Goal: Entertainment & Leisure: Consume media (video, audio)

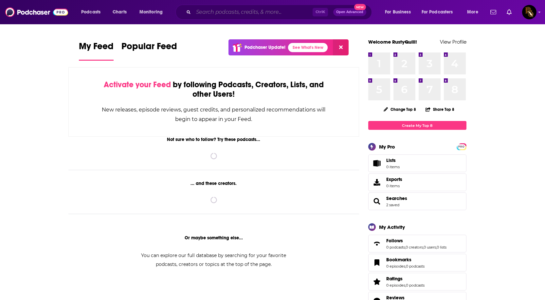
click at [200, 15] on input "Search podcasts, credits, & more..." at bounding box center [253, 12] width 119 height 10
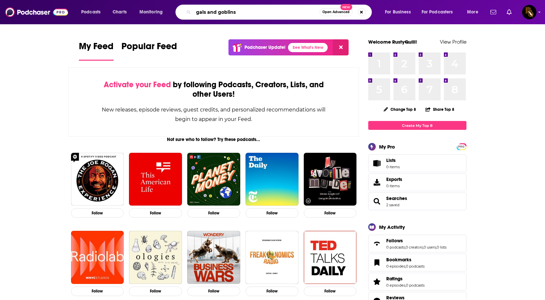
type input "gals and goblins"
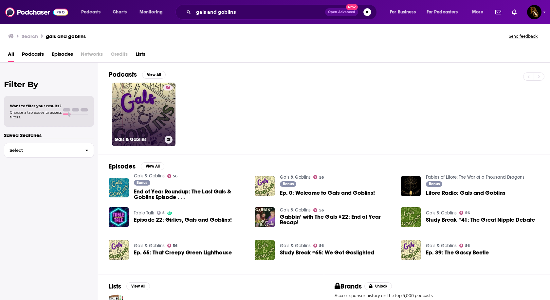
click at [148, 103] on link "56 Gals & Goblins" at bounding box center [144, 115] width 64 height 64
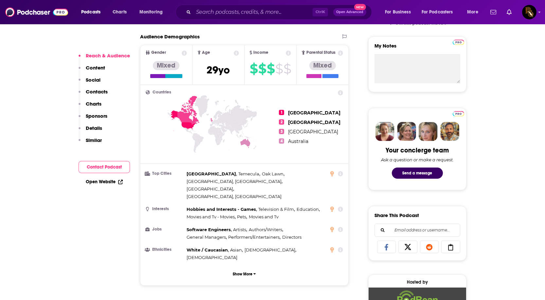
scroll to position [459, 0]
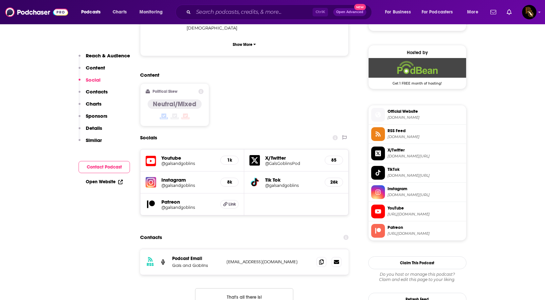
click at [406, 115] on span "Official Website [DOMAIN_NAME]" at bounding box center [424, 114] width 79 height 13
click at [412, 153] on span "X/Twitter" at bounding box center [426, 150] width 76 height 6
click at [406, 192] on span "[DOMAIN_NAME][URL]" at bounding box center [426, 194] width 76 height 5
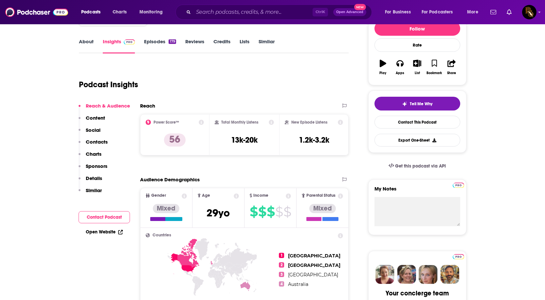
scroll to position [0, 0]
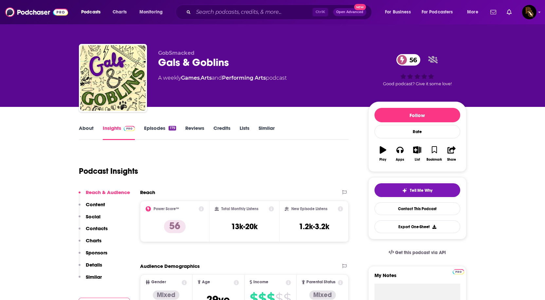
click at [144, 125] on link "Episodes 179" at bounding box center [160, 132] width 32 height 15
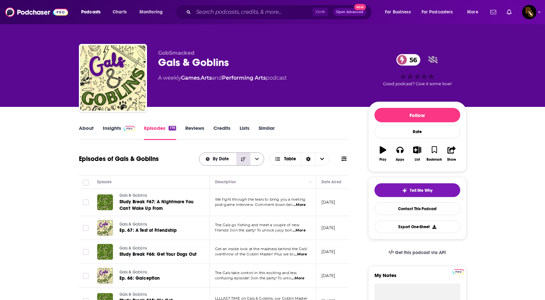
click at [240, 161] on button "Sort Direction" at bounding box center [244, 159] width 14 height 12
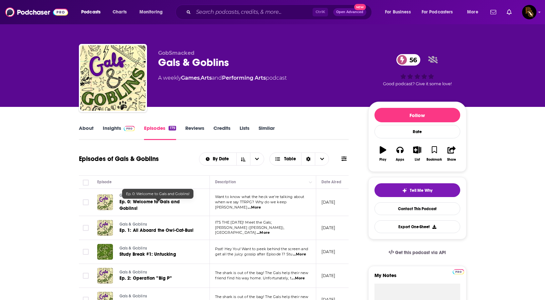
click at [137, 207] on link "Ep. 0: Welcome to Gals and Goblins!" at bounding box center [159, 205] width 79 height 13
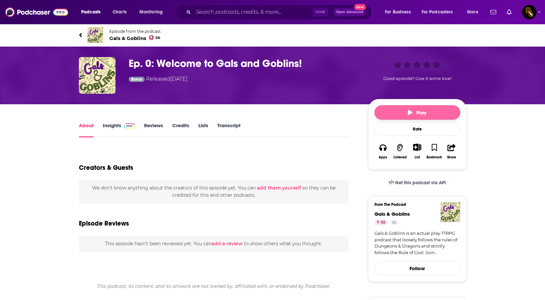
click at [399, 110] on button "Play" at bounding box center [418, 112] width 86 height 14
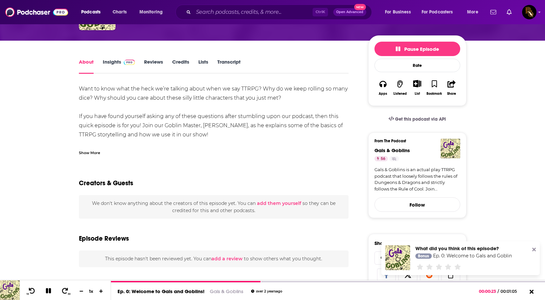
scroll to position [56, 0]
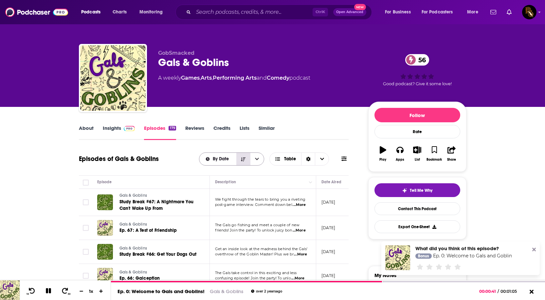
click at [239, 159] on button "Sort Direction" at bounding box center [244, 159] width 14 height 12
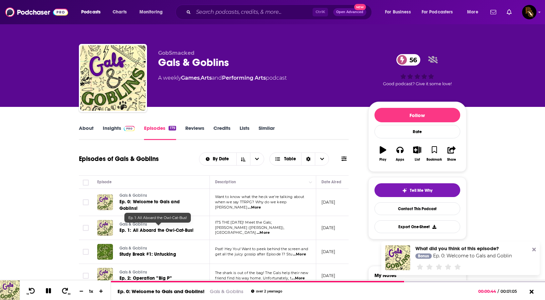
click at [173, 229] on span "Ep. 1: All Aboard the Owl-Cat-Bus!" at bounding box center [157, 230] width 74 height 6
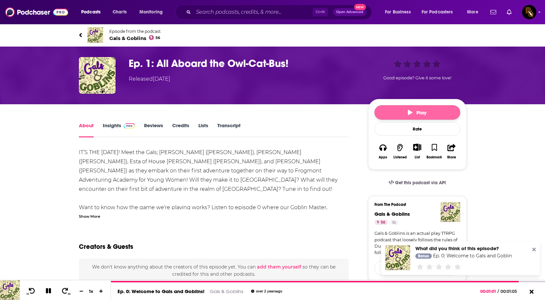
click at [403, 111] on button "Play" at bounding box center [418, 112] width 86 height 14
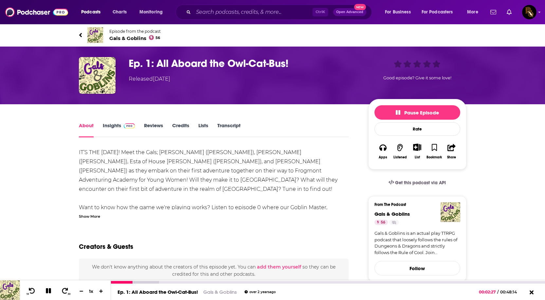
click at [52, 291] on icon at bounding box center [49, 291] width 8 height 6
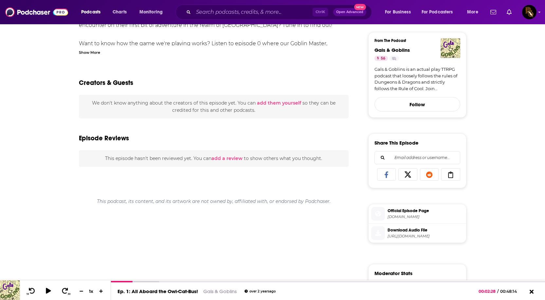
scroll to position [262, 0]
